Goal: Task Accomplishment & Management: Manage account settings

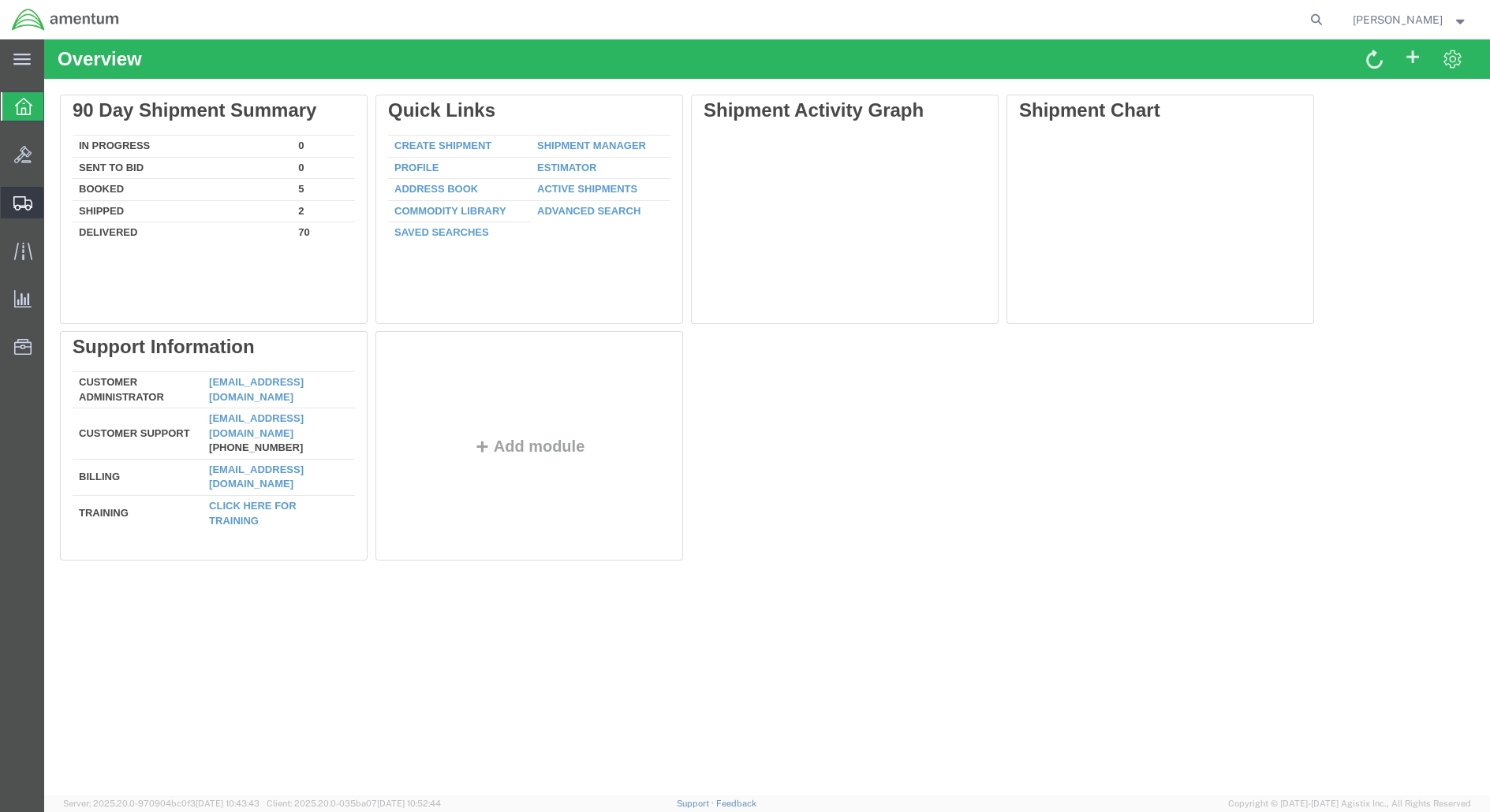
click at [0, 0] on span "Shipment Manager" at bounding box center [0, 0] width 0 height 0
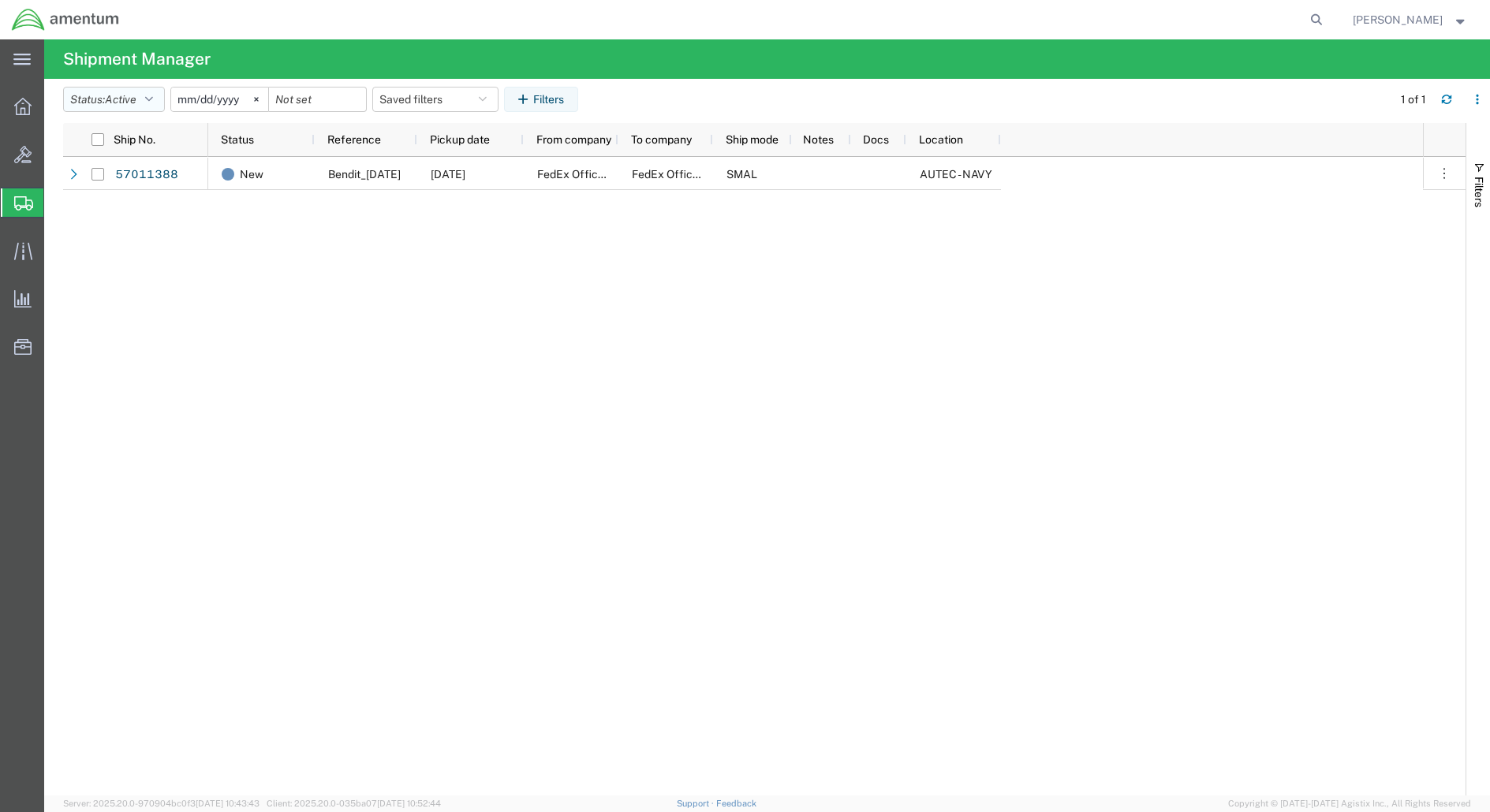
click at [146, 94] on button "Status: Active" at bounding box center [114, 98] width 102 height 25
click at [409, 335] on div "New Bendit_[DATE] [DATE] FedEx Office Print & Ship Center FedEx Office Print & …" at bounding box center [815, 476] width 1214 height 638
click at [145, 99] on button "Status: Active" at bounding box center [114, 98] width 102 height 25
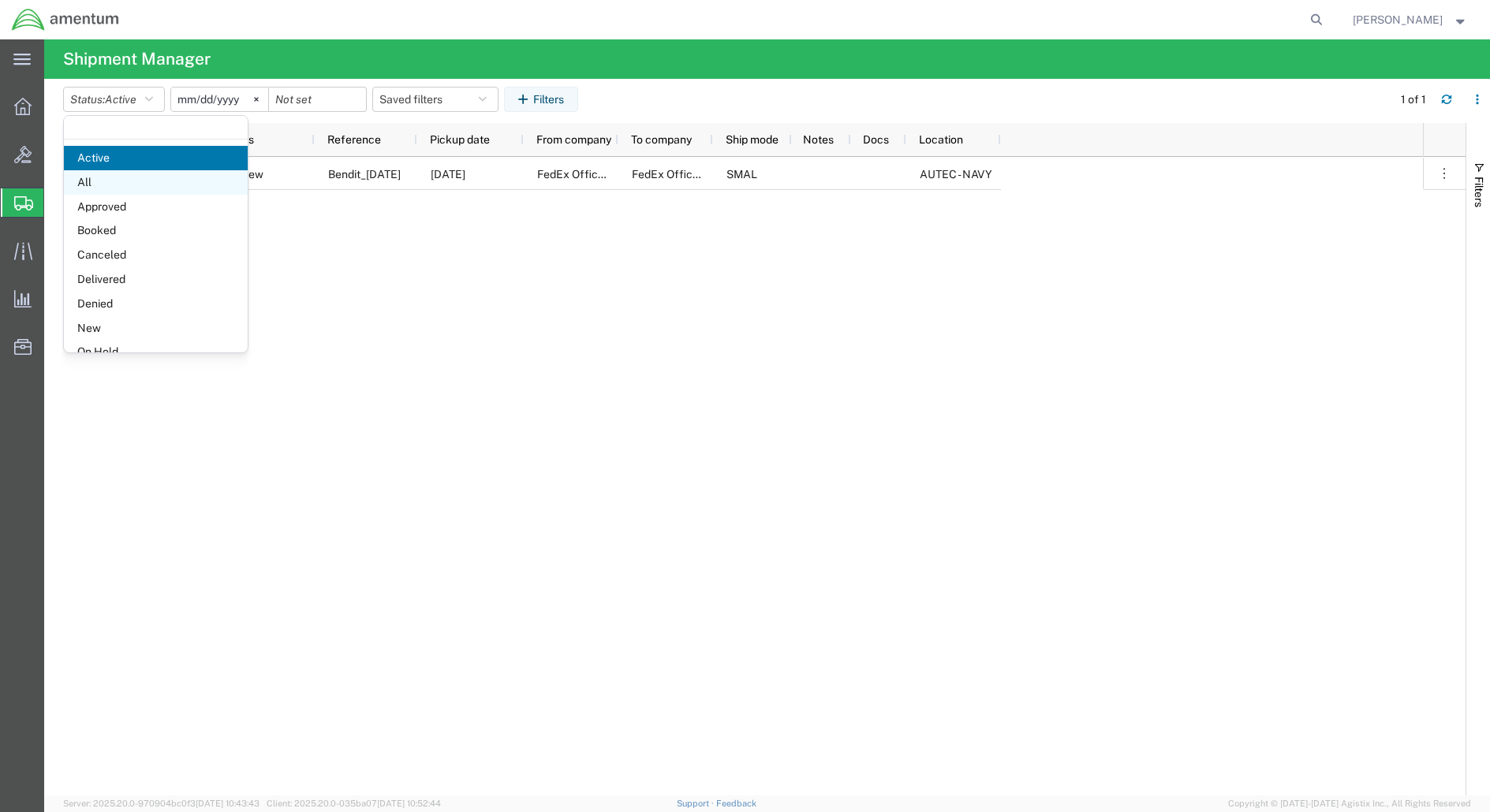
click at [85, 182] on span "All" at bounding box center [156, 182] width 184 height 24
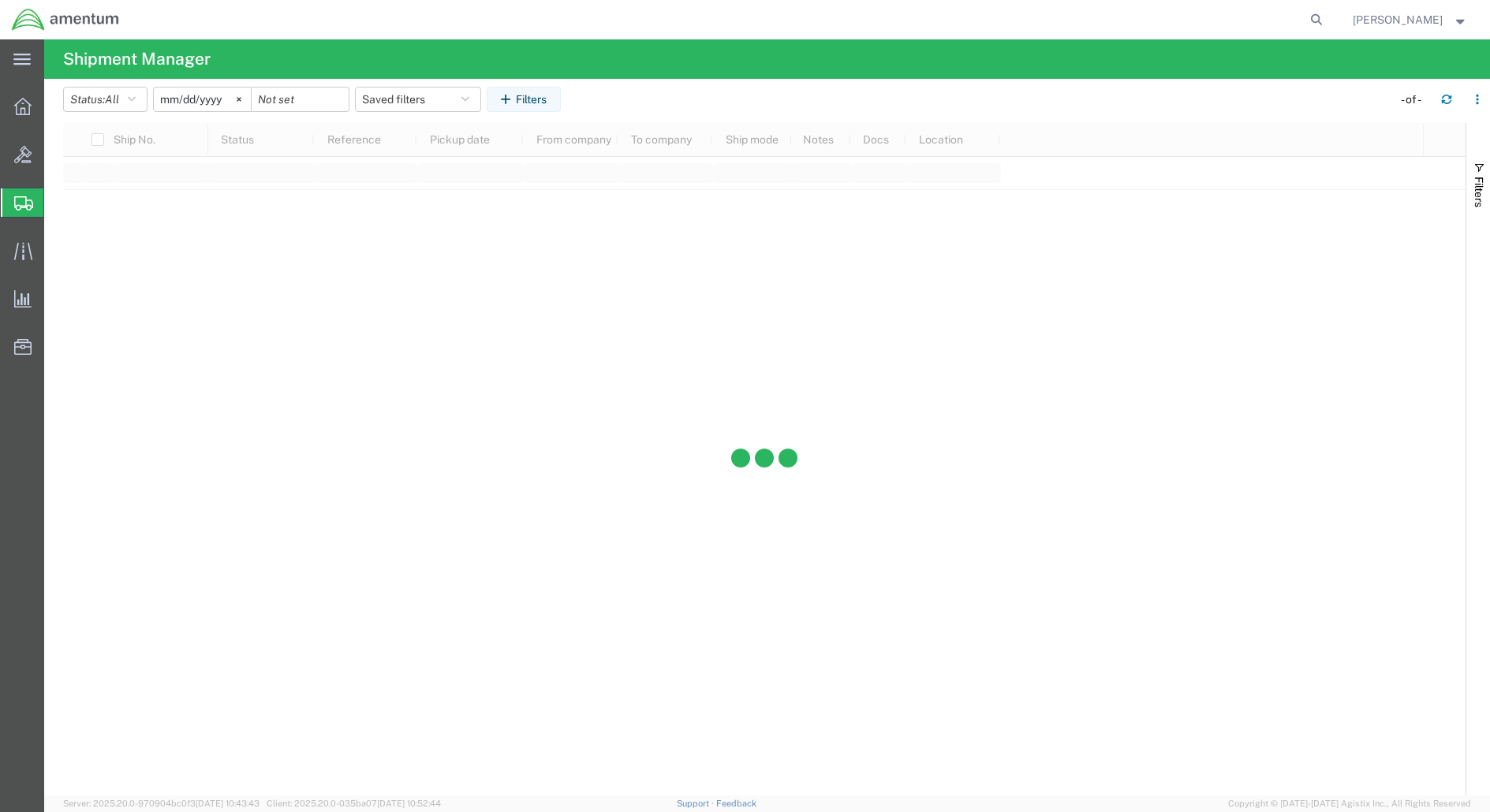
click at [200, 98] on input "[DATE]" at bounding box center [202, 98] width 97 height 23
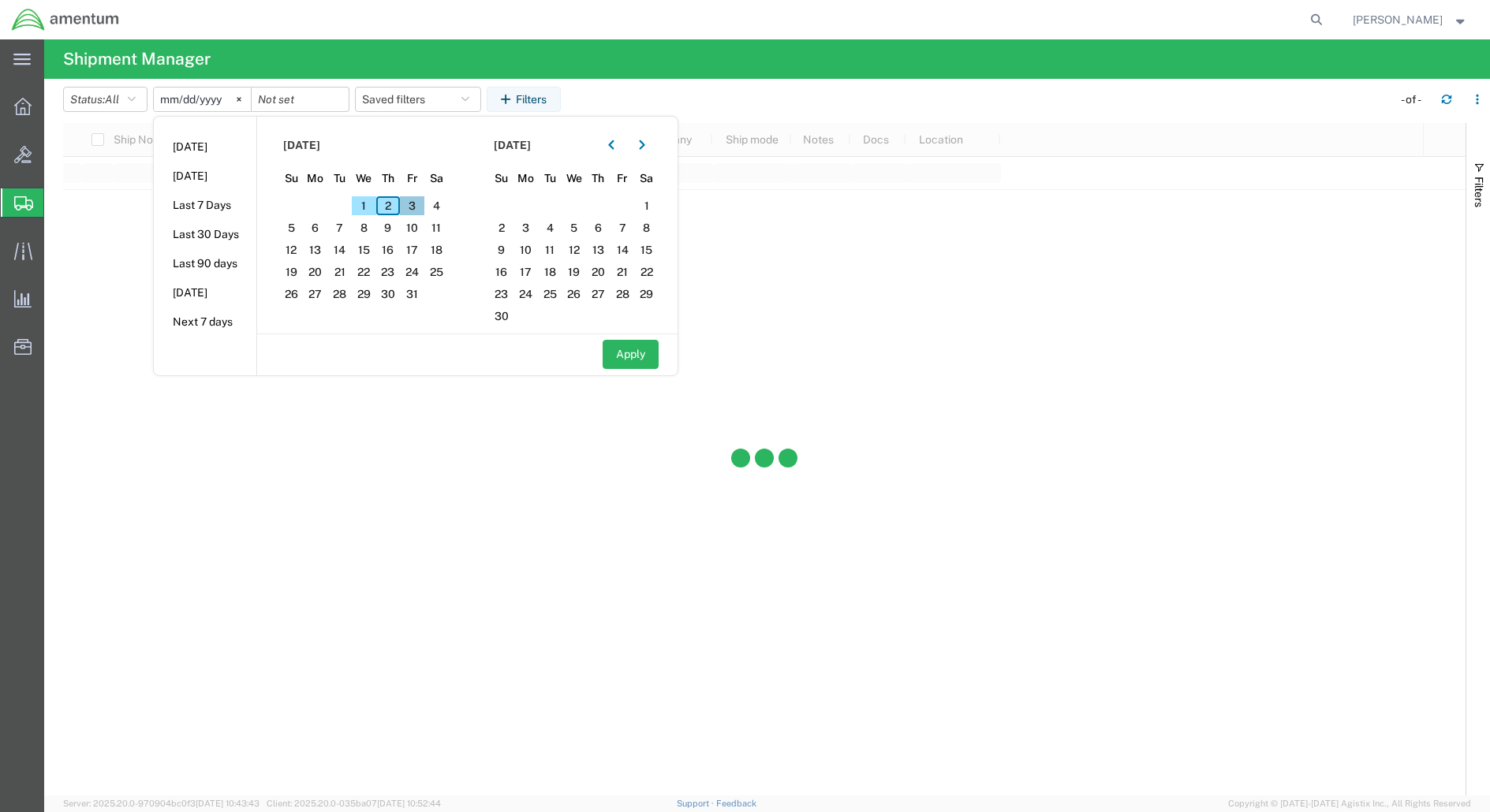
click at [420, 203] on span "3" at bounding box center [412, 206] width 24 height 19
click at [418, 210] on span "3" at bounding box center [412, 206] width 24 height 19
click at [637, 358] on button "Apply" at bounding box center [630, 354] width 56 height 29
type input "[DATE]"
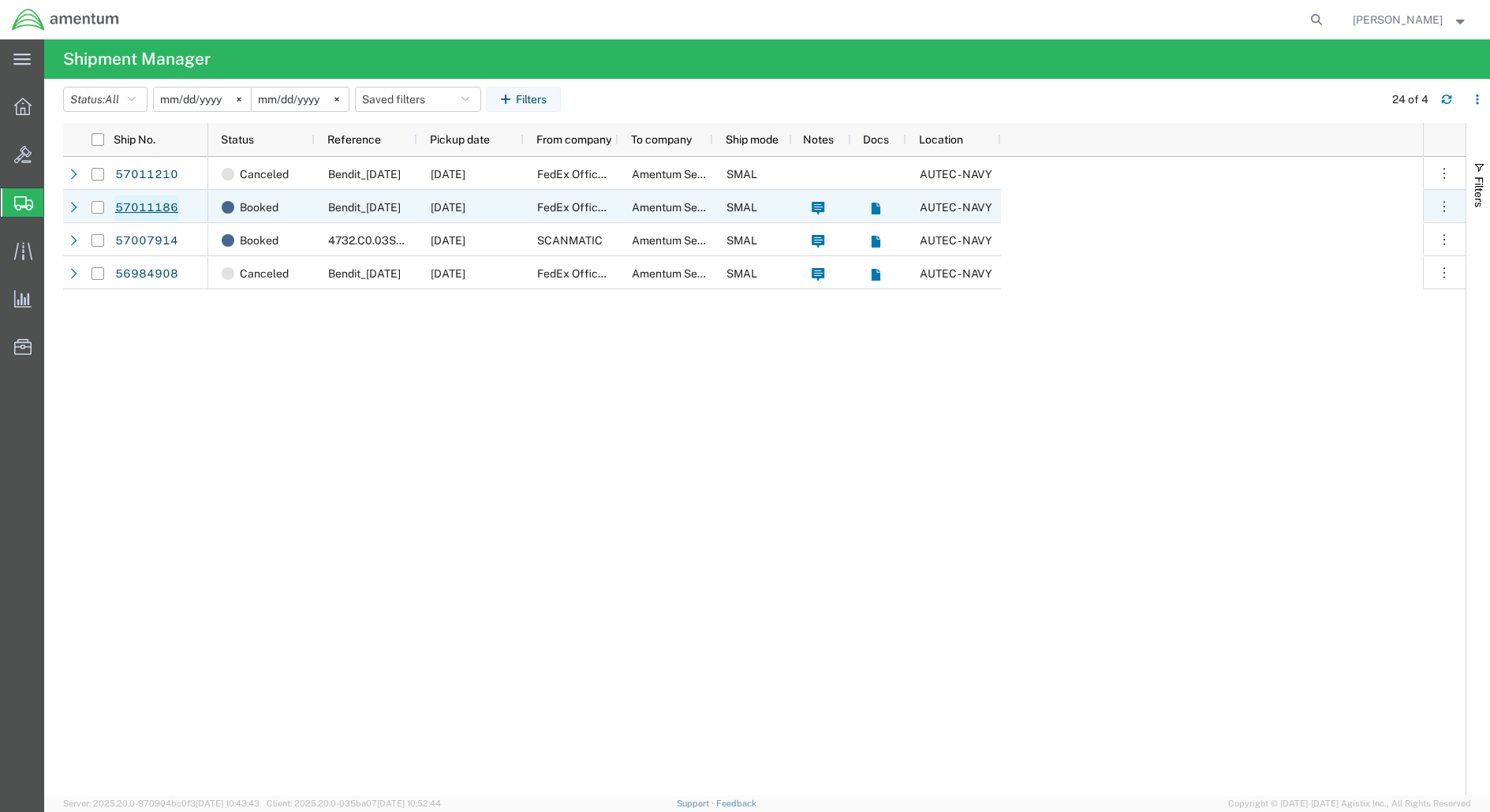
click at [134, 206] on link "57011186" at bounding box center [146, 207] width 65 height 25
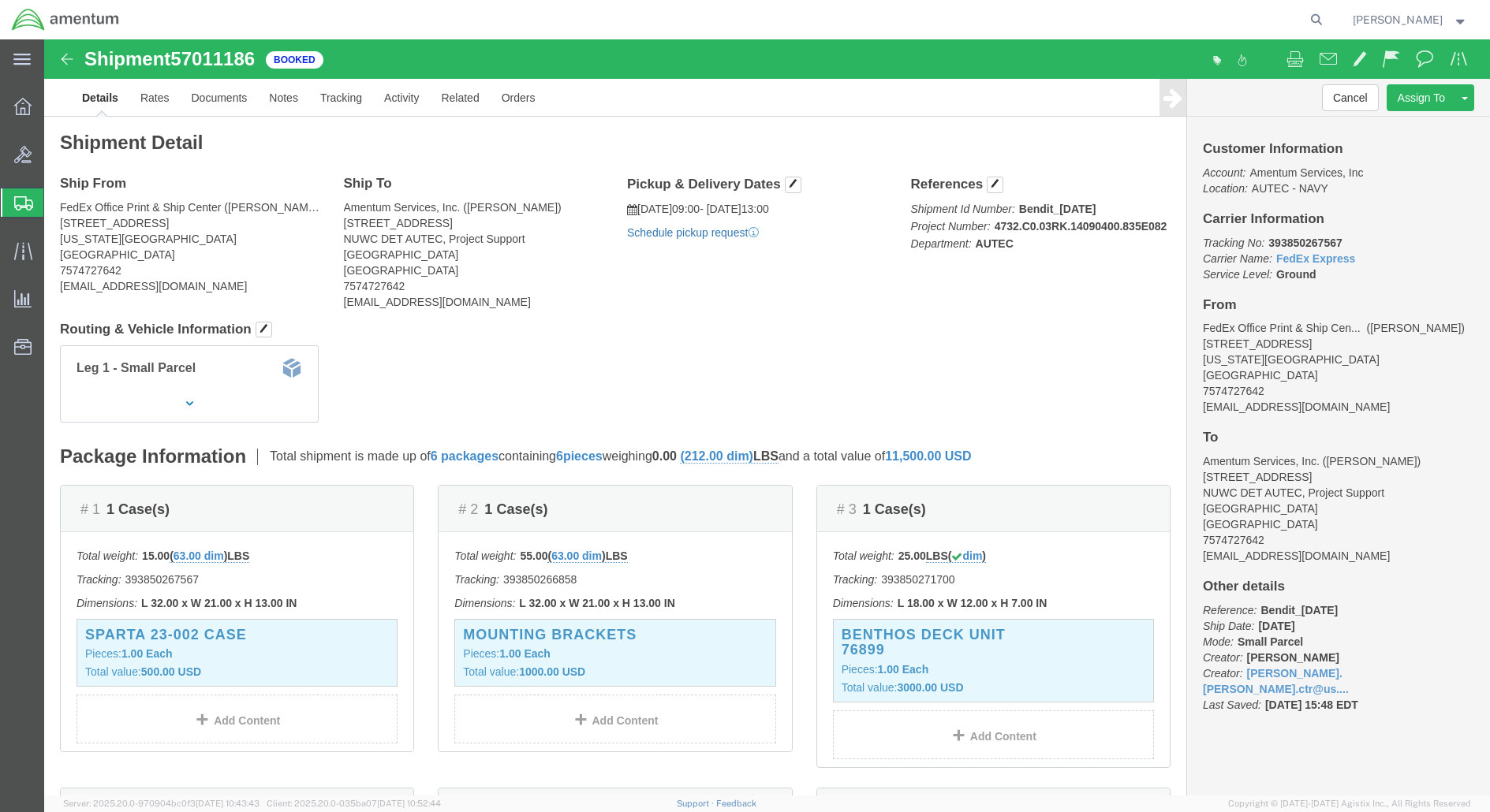
click link "Schedule pickup request"
